Goal: Task Accomplishment & Management: Manage account settings

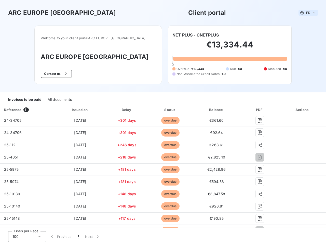
click at [306, 13] on span "FR" at bounding box center [308, 13] width 4 height 4
click at [65, 74] on button "Contact us" at bounding box center [56, 74] width 31 height 8
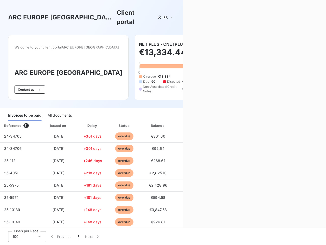
click at [25, 110] on div "Invoices to be paid" at bounding box center [24, 115] width 33 height 11
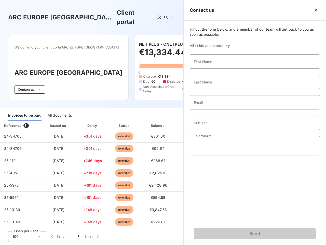
click at [59, 110] on div "All documents" at bounding box center [60, 115] width 24 height 11
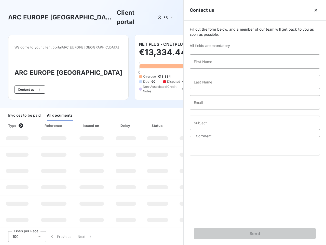
click at [79, 121] on th "Issued on" at bounding box center [91, 125] width 37 height 9
click at [125, 121] on th "Delay" at bounding box center [125, 125] width 31 height 9
click at [168, 121] on th "Status" at bounding box center [157, 125] width 32 height 9
click at [214, 110] on div "Fill out the form below, and a member of our team will get back to you as soon …" at bounding box center [255, 121] width 142 height 201
